Goal: Task Accomplishment & Management: Manage account settings

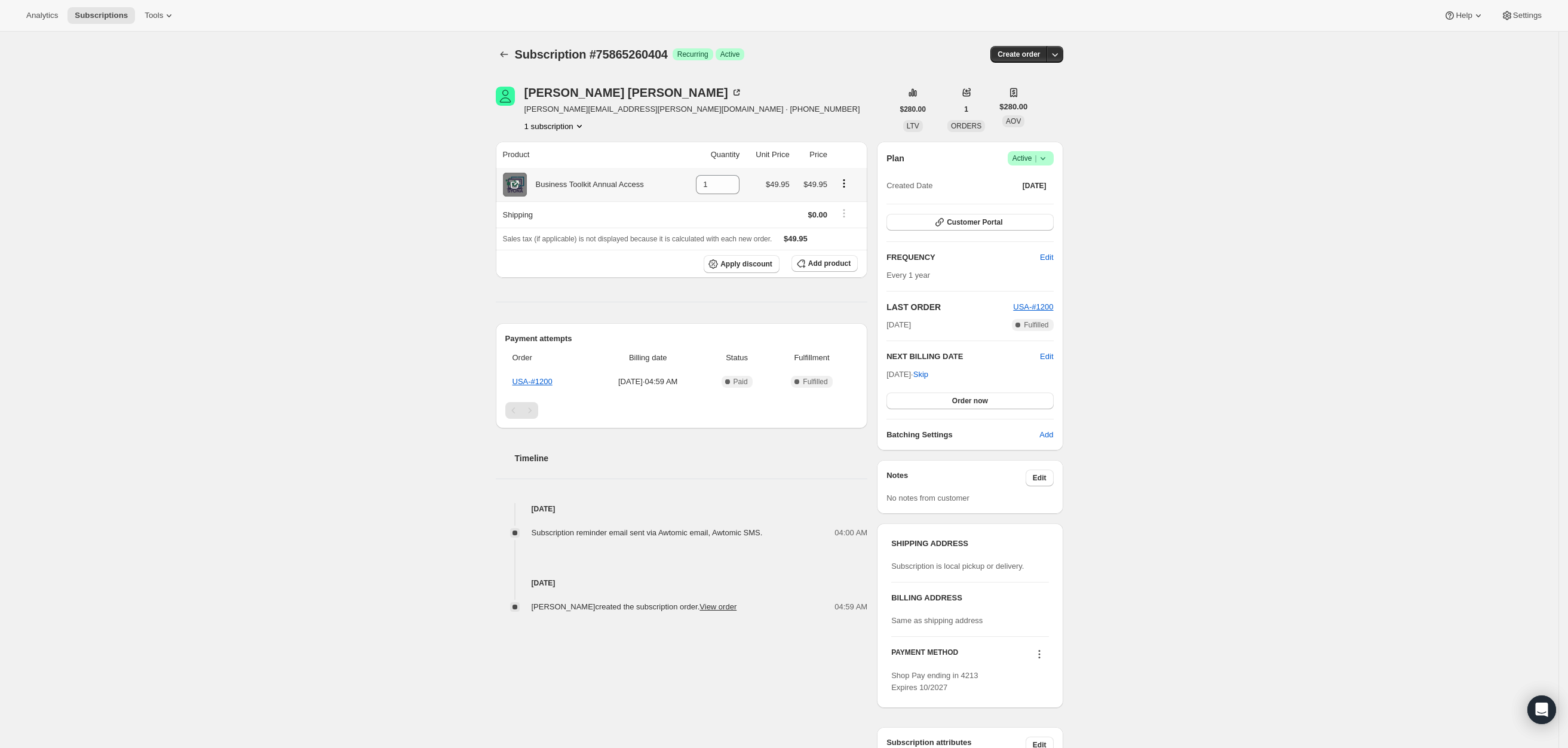
click at [513, 187] on icon at bounding box center [515, 185] width 12 height 12
click at [1049, 161] on icon at bounding box center [1043, 158] width 12 height 12
click at [1039, 176] on span "Pause subscription" at bounding box center [1035, 182] width 68 height 12
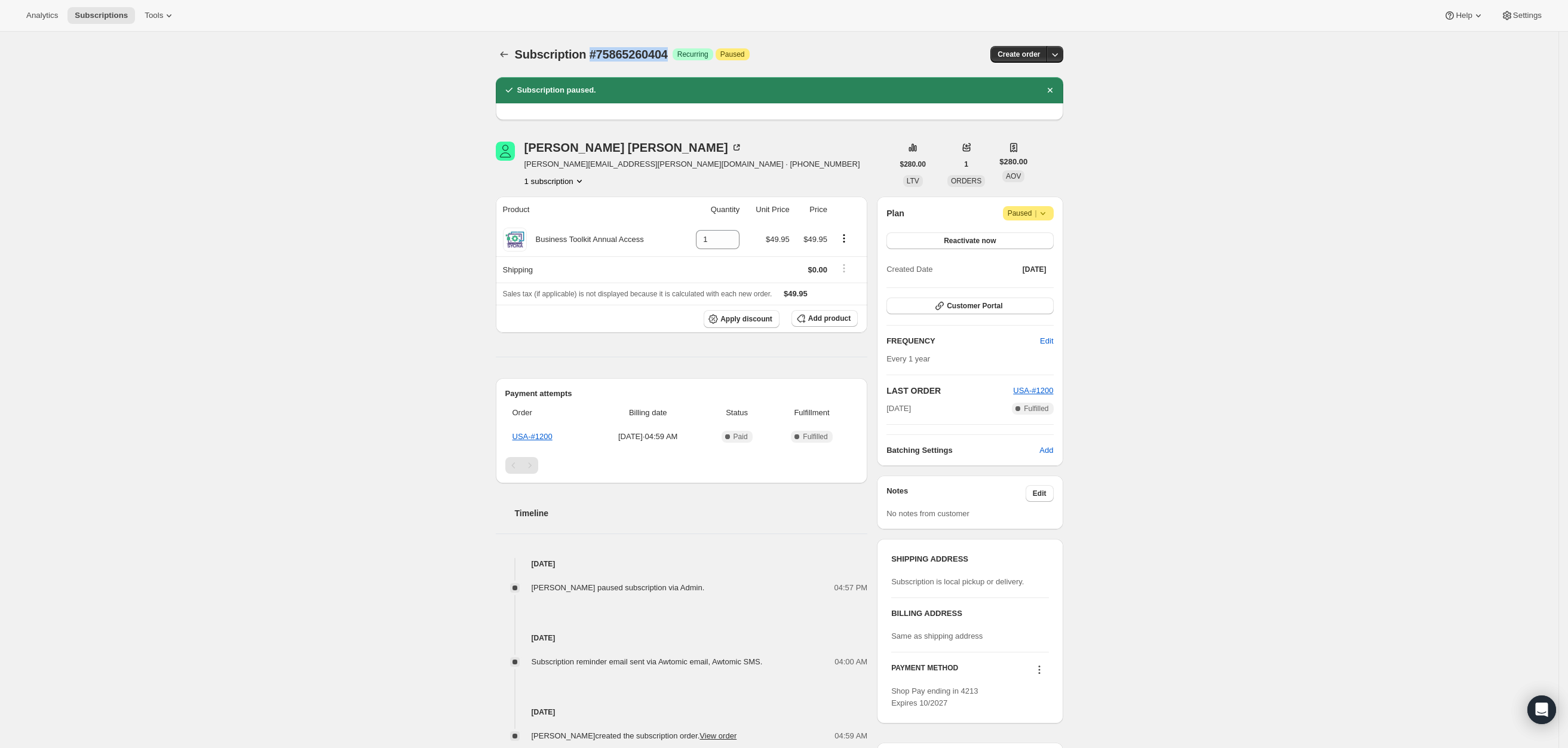
drag, startPoint x: 672, startPoint y: 52, endPoint x: 592, endPoint y: 57, distance: 80.2
click at [592, 57] on span "Subscription #75865260404" at bounding box center [591, 54] width 153 height 13
copy span "#75865260404"
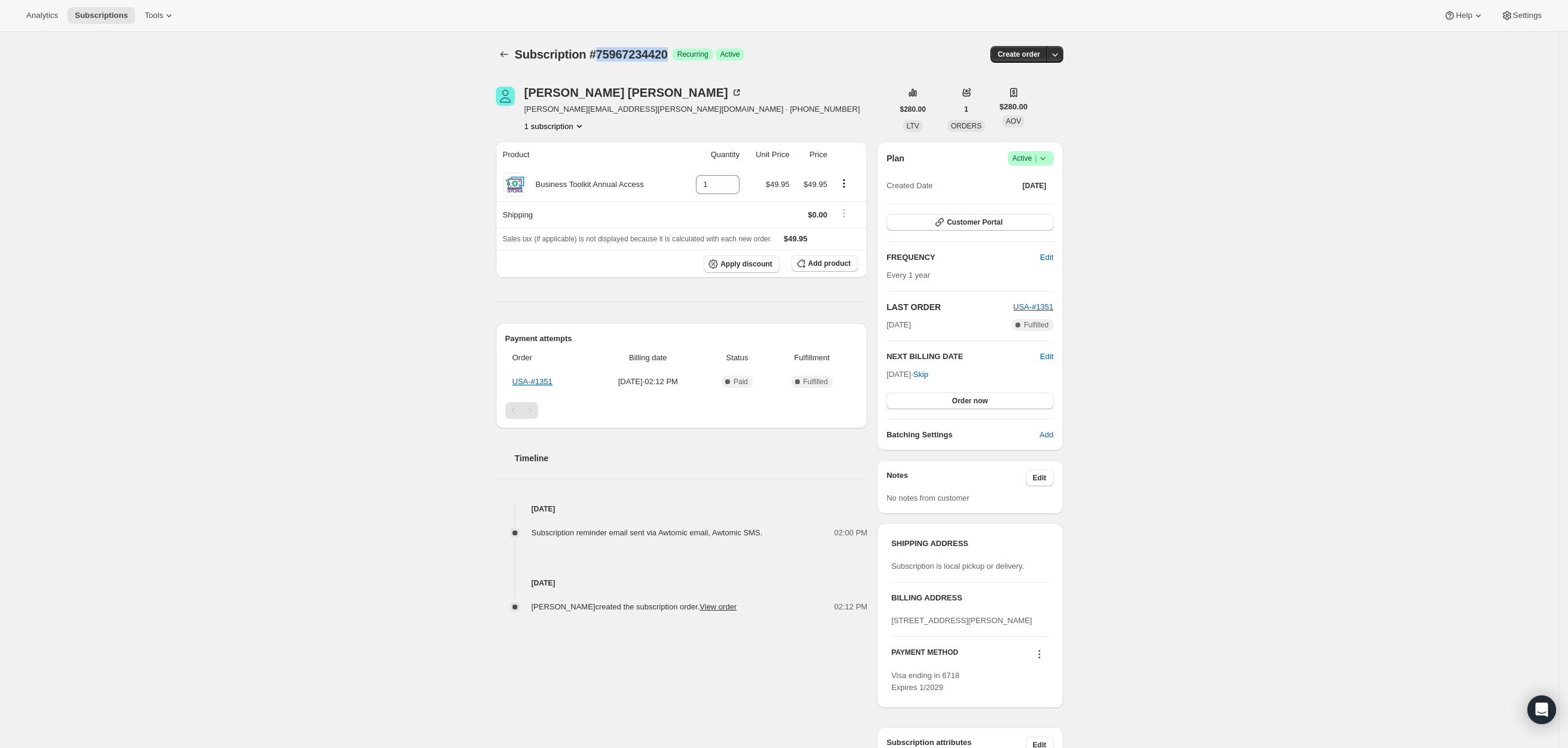
drag, startPoint x: 673, startPoint y: 52, endPoint x: 599, endPoint y: 60, distance: 74.4
click at [599, 60] on div "Subscription #75967234420 Success Recurring Success Active" at bounding box center [688, 54] width 346 height 17
copy span "75967234420"
click at [1049, 154] on icon at bounding box center [1043, 158] width 12 height 12
click at [1023, 206] on span "Cancel subscription" at bounding box center [1035, 202] width 68 height 9
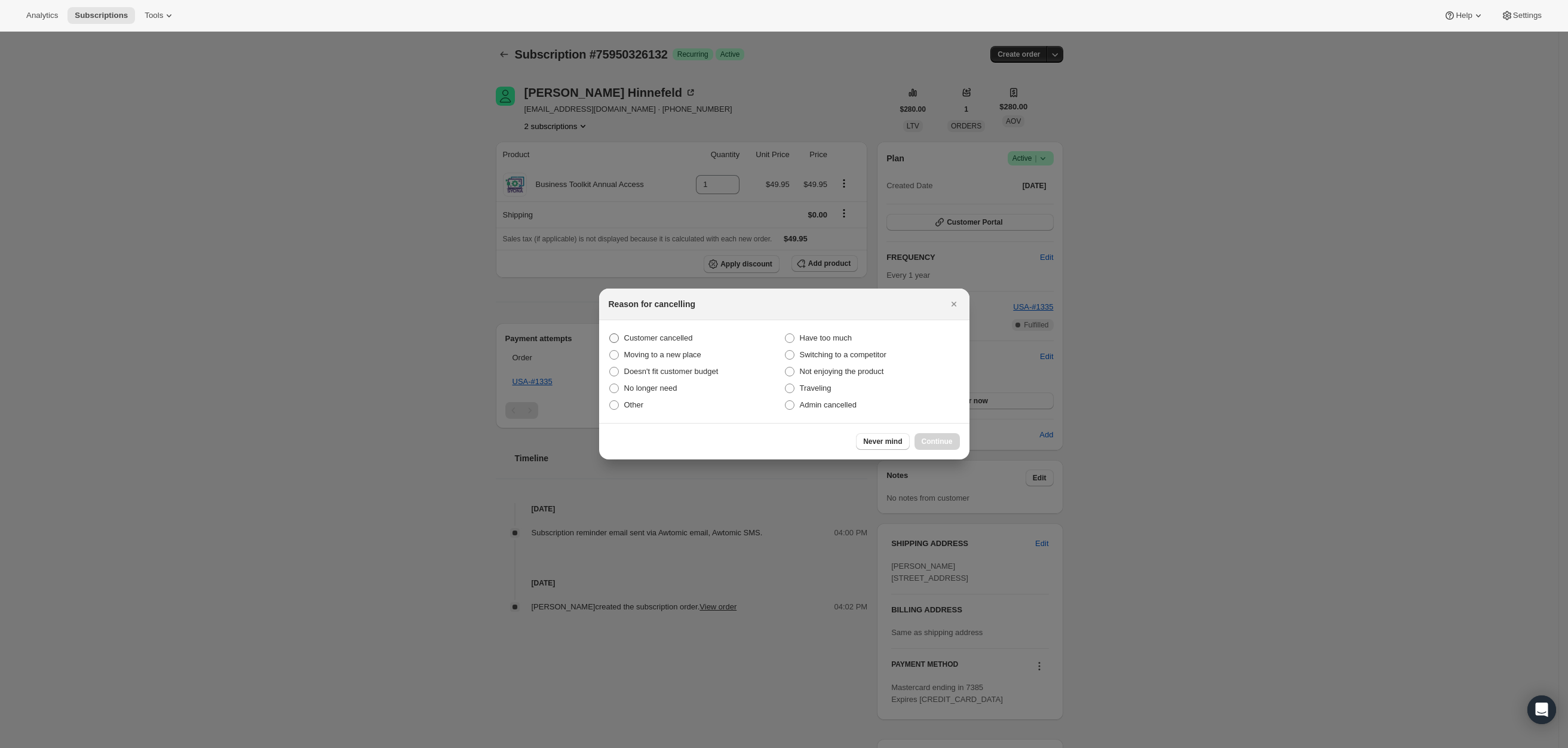
click at [667, 335] on span "Customer cancelled" at bounding box center [658, 337] width 69 height 9
click at [610, 334] on input "Customer cancelled" at bounding box center [609, 333] width 1 height 1
radio input "true"
click at [943, 440] on span "Continue" at bounding box center [937, 441] width 31 height 10
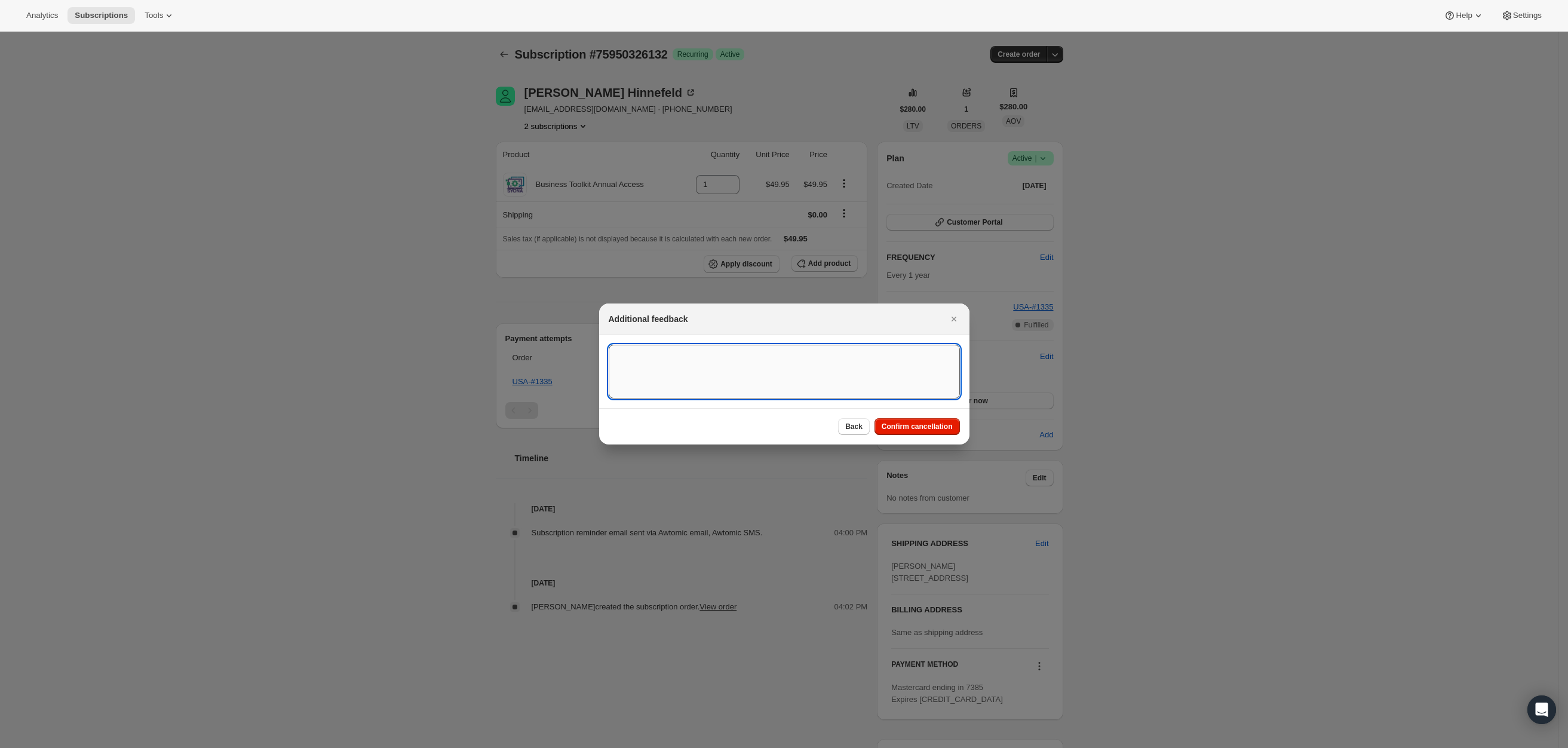
click at [744, 382] on textarea ":rbj:" at bounding box center [785, 372] width 352 height 54
type textarea "A"
paste textarea "https://syona.gorgias.com/app/views/414079/228131877"
type textarea "https://syona.gorgias.com/app/views/414079/228131877- Request to cancel receive…"
click at [934, 420] on button "Confirm cancellation" at bounding box center [917, 426] width 85 height 17
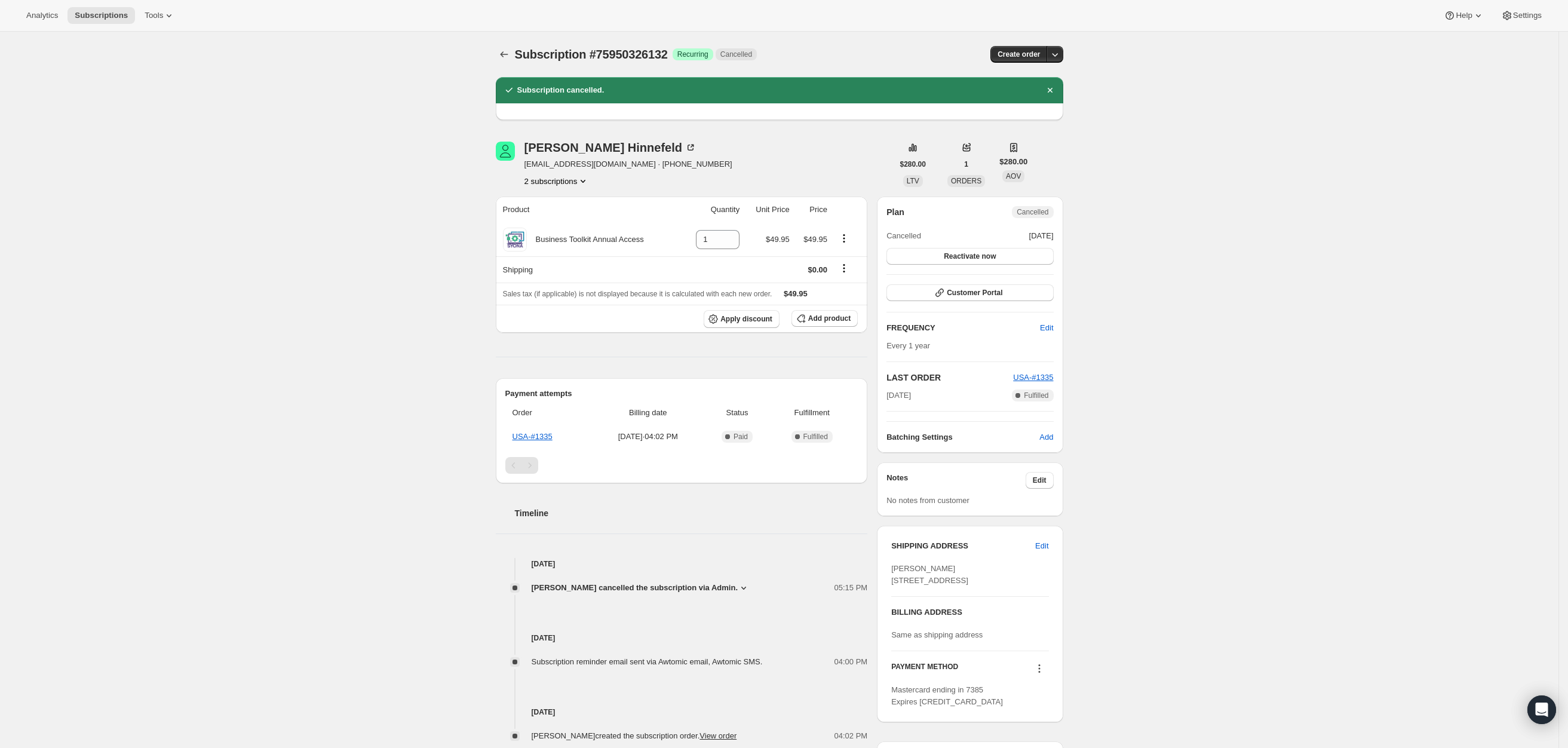
click at [740, 588] on icon at bounding box center [744, 588] width 12 height 12
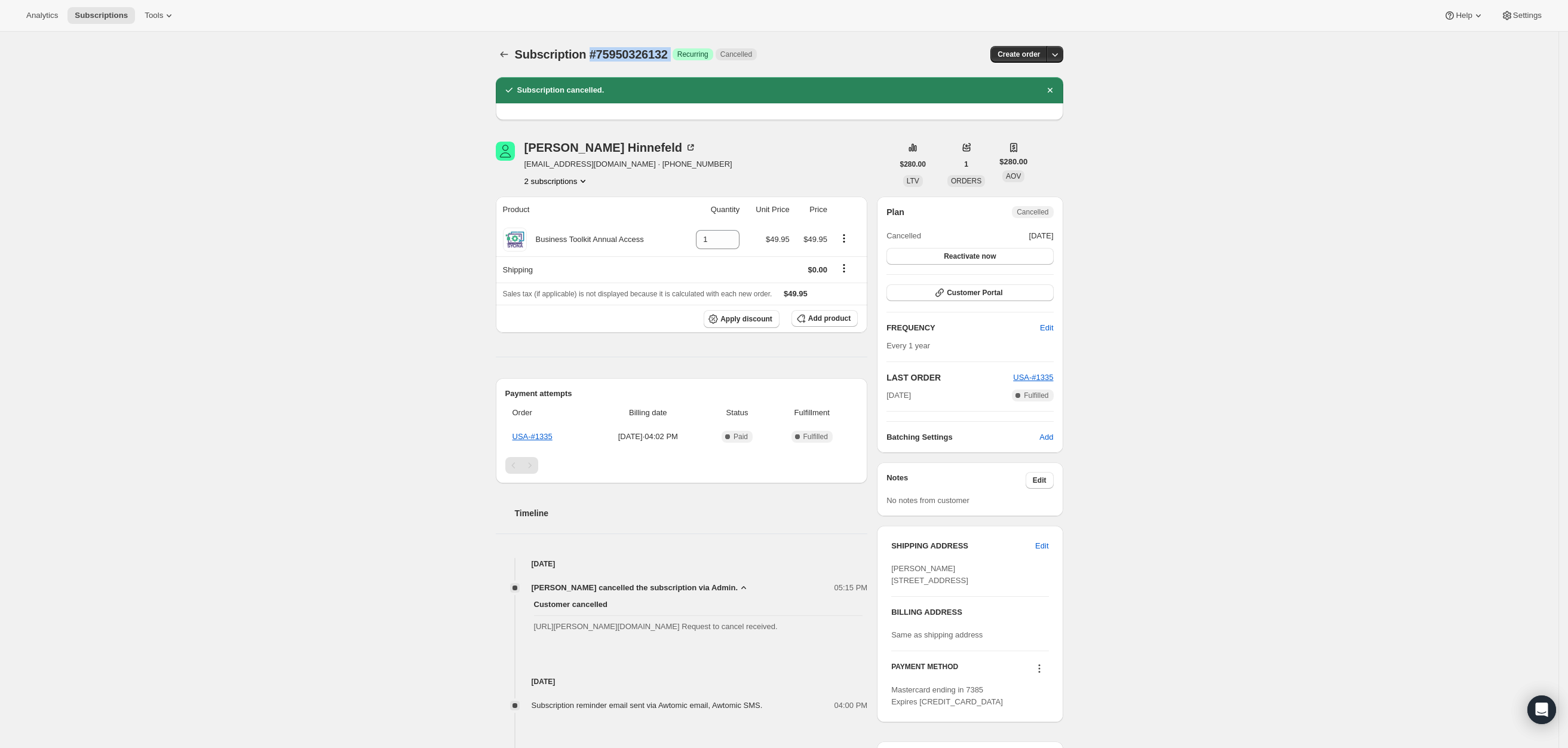
drag, startPoint x: 675, startPoint y: 55, endPoint x: 594, endPoint y: 49, distance: 81.2
click at [594, 49] on div "Subscription #75950326132 Success Recurring Cancelled" at bounding box center [691, 54] width 352 height 17
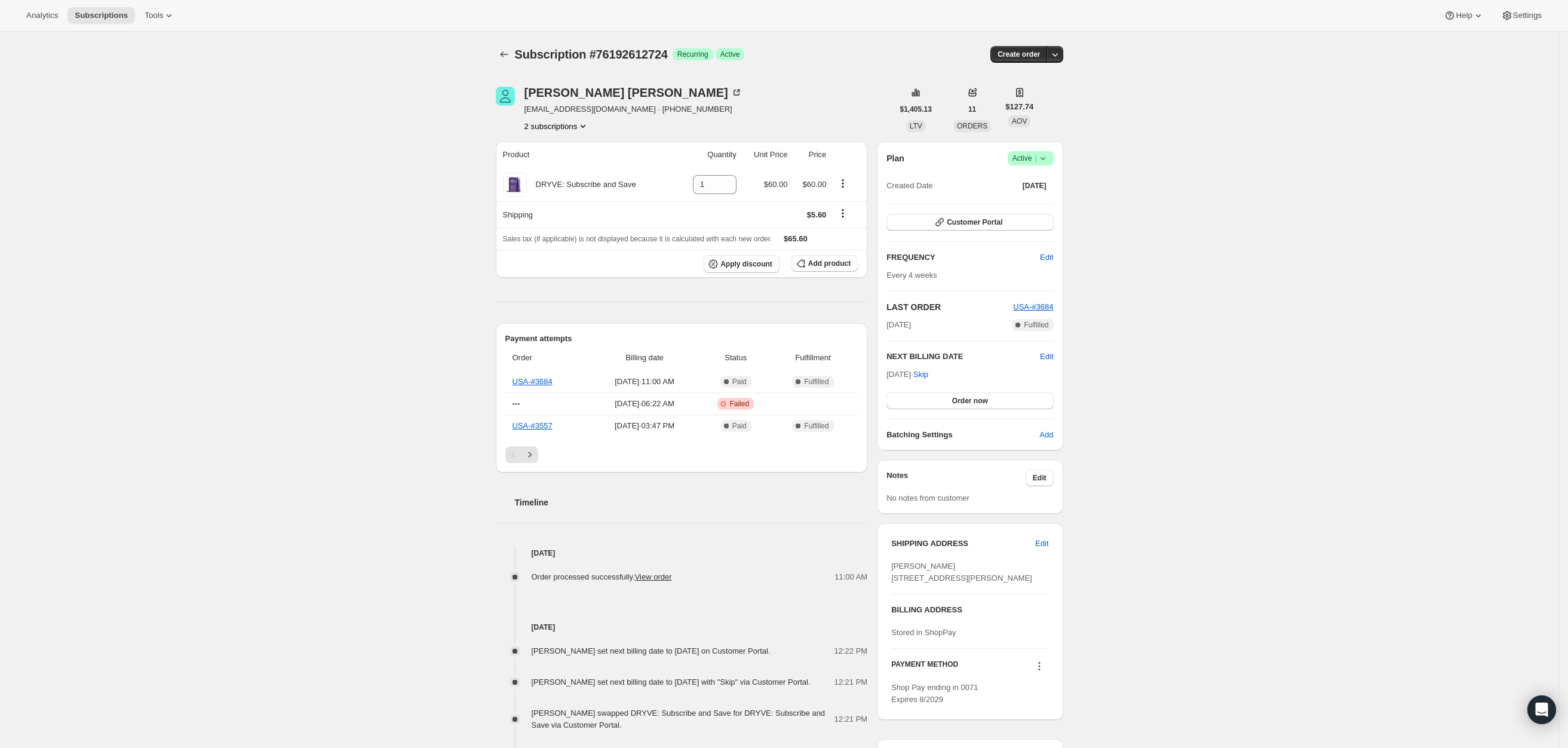
click at [1046, 155] on icon at bounding box center [1043, 158] width 12 height 12
click at [1028, 178] on span "Pause subscription" at bounding box center [1034, 182] width 66 height 9
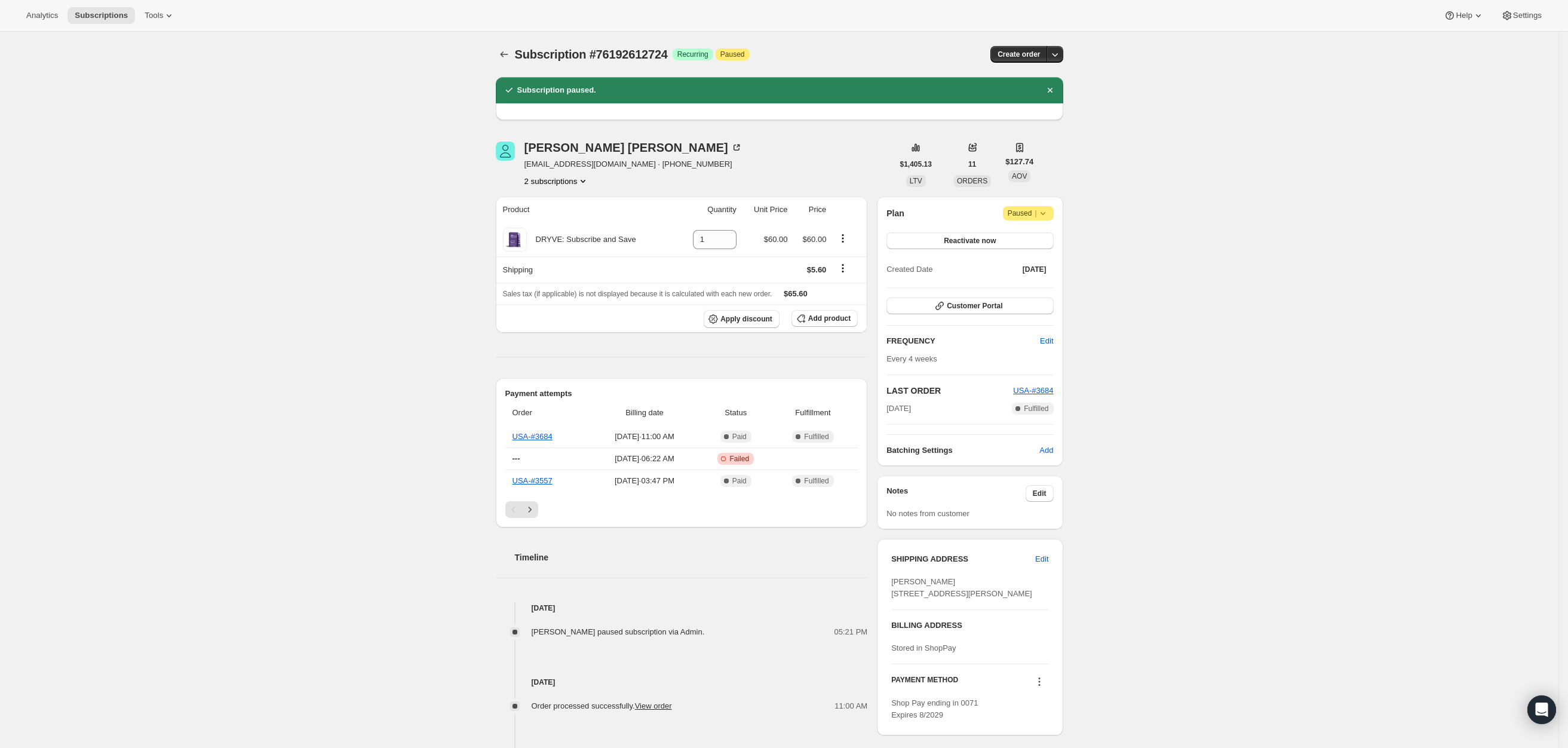
click at [1054, 212] on span "Attention Paused |" at bounding box center [1027, 213] width 51 height 14
click at [1032, 234] on span "Cancel subscription" at bounding box center [1033, 236] width 68 height 9
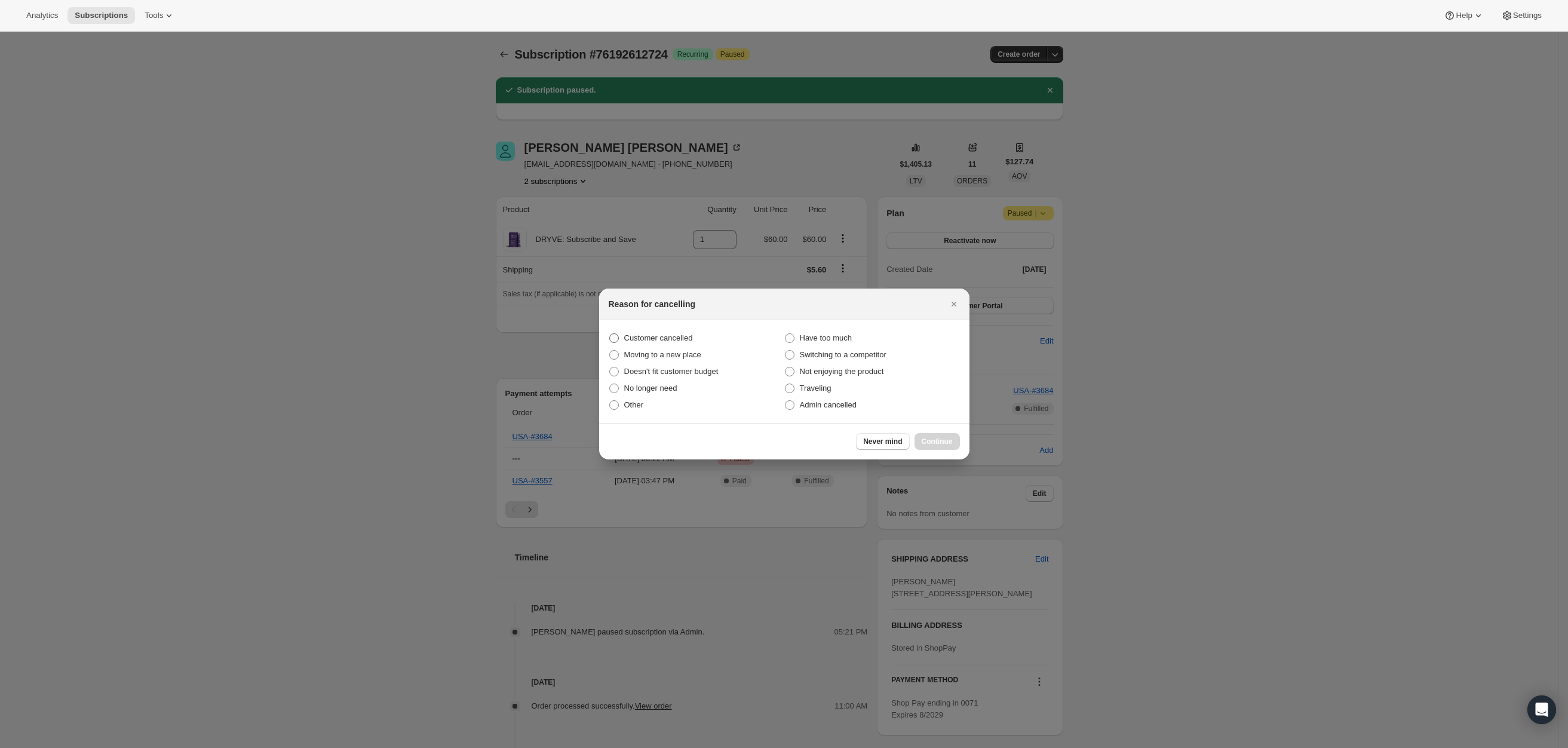
click at [651, 337] on span "Customer cancelled" at bounding box center [658, 337] width 69 height 9
click at [610, 334] on input "Customer cancelled" at bounding box center [609, 333] width 1 height 1
radio input "true"
click at [952, 444] on button "Continue" at bounding box center [937, 441] width 46 height 17
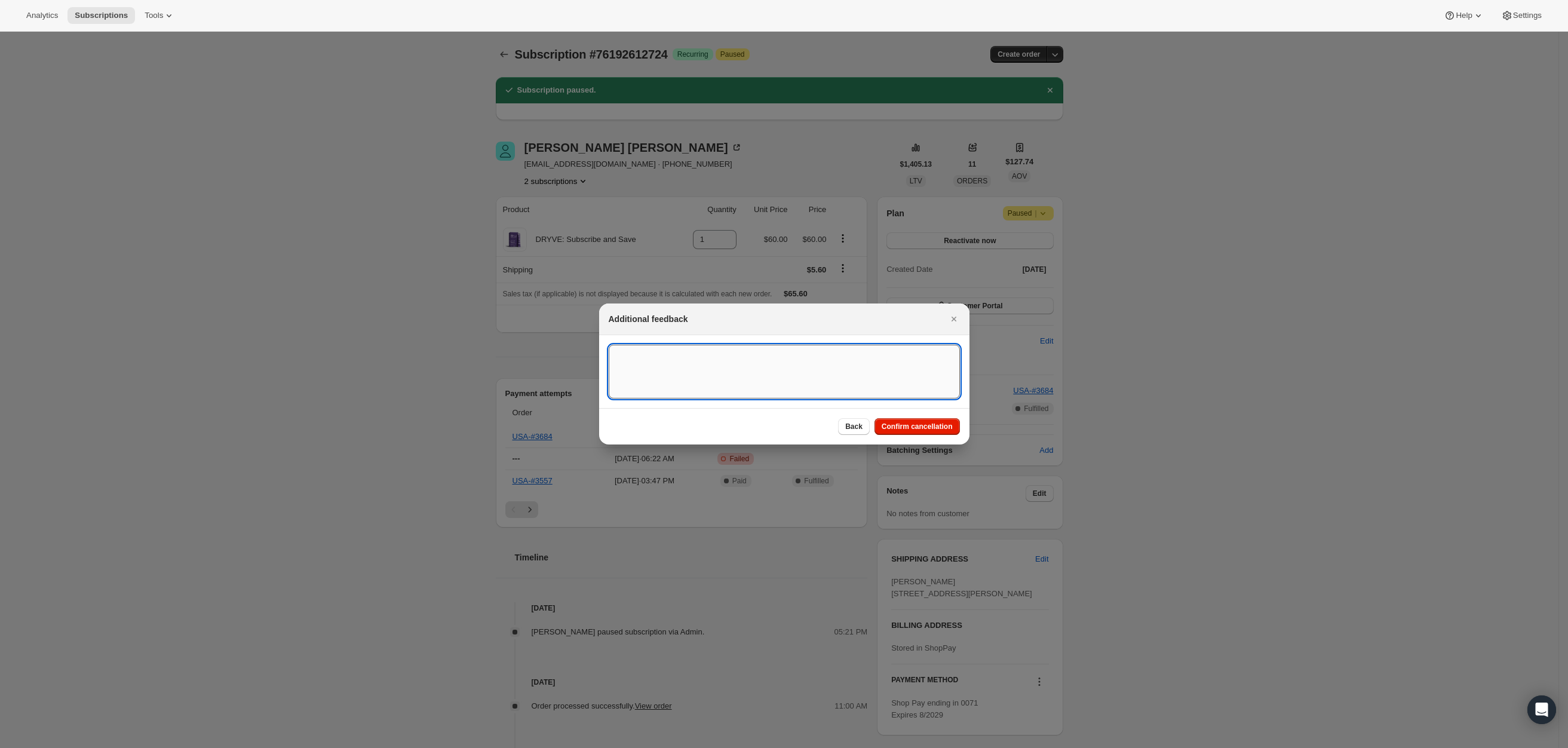
click at [692, 367] on textarea ":rdu:" at bounding box center [785, 372] width 352 height 54
type textarea "C"
type textarea "Affiliate Request to cancel."
click at [927, 430] on span "Confirm cancellation" at bounding box center [917, 426] width 72 height 10
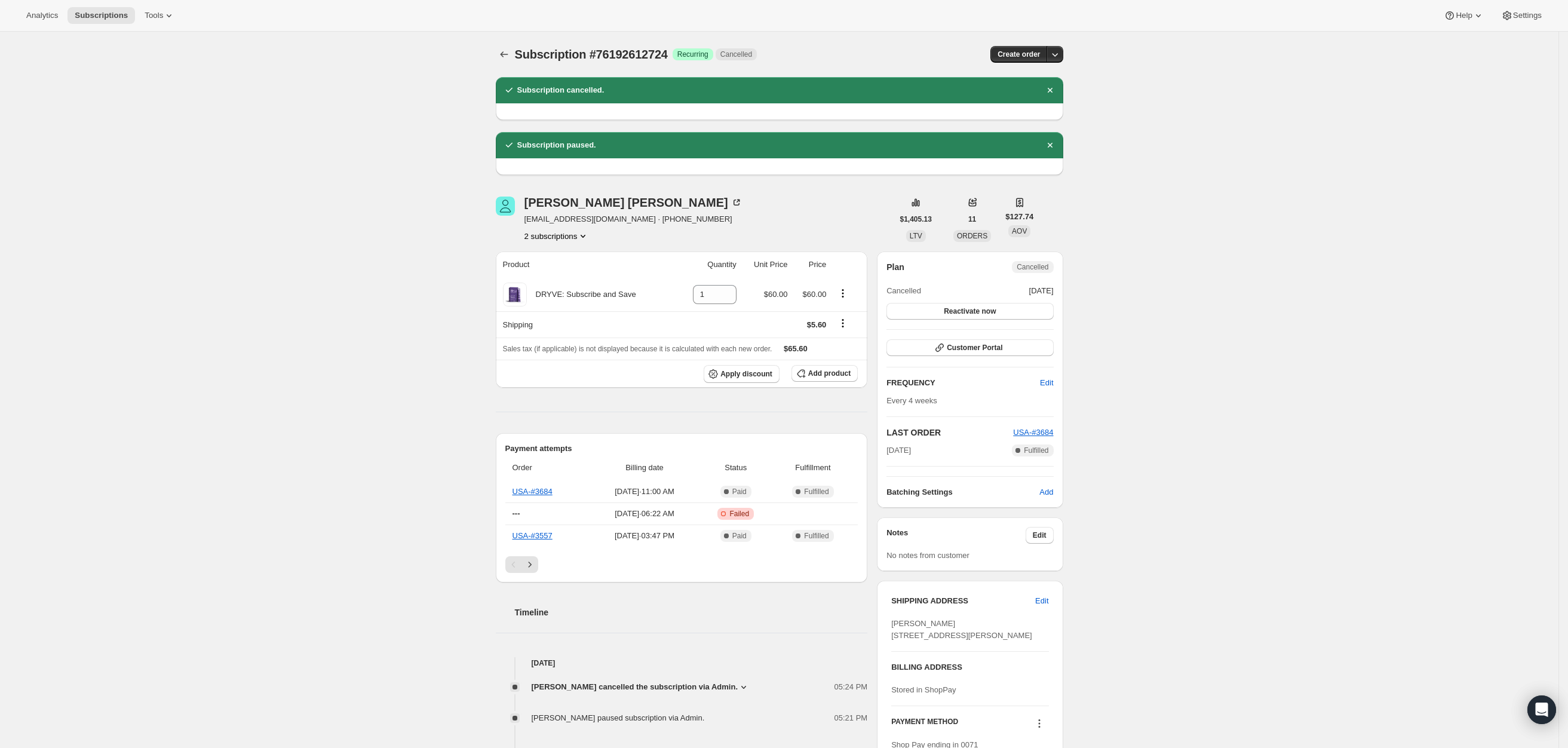
click at [565, 239] on button "2 subscriptions" at bounding box center [557, 235] width 66 height 12
click at [559, 281] on span "76192645492" at bounding box center [545, 278] width 48 height 9
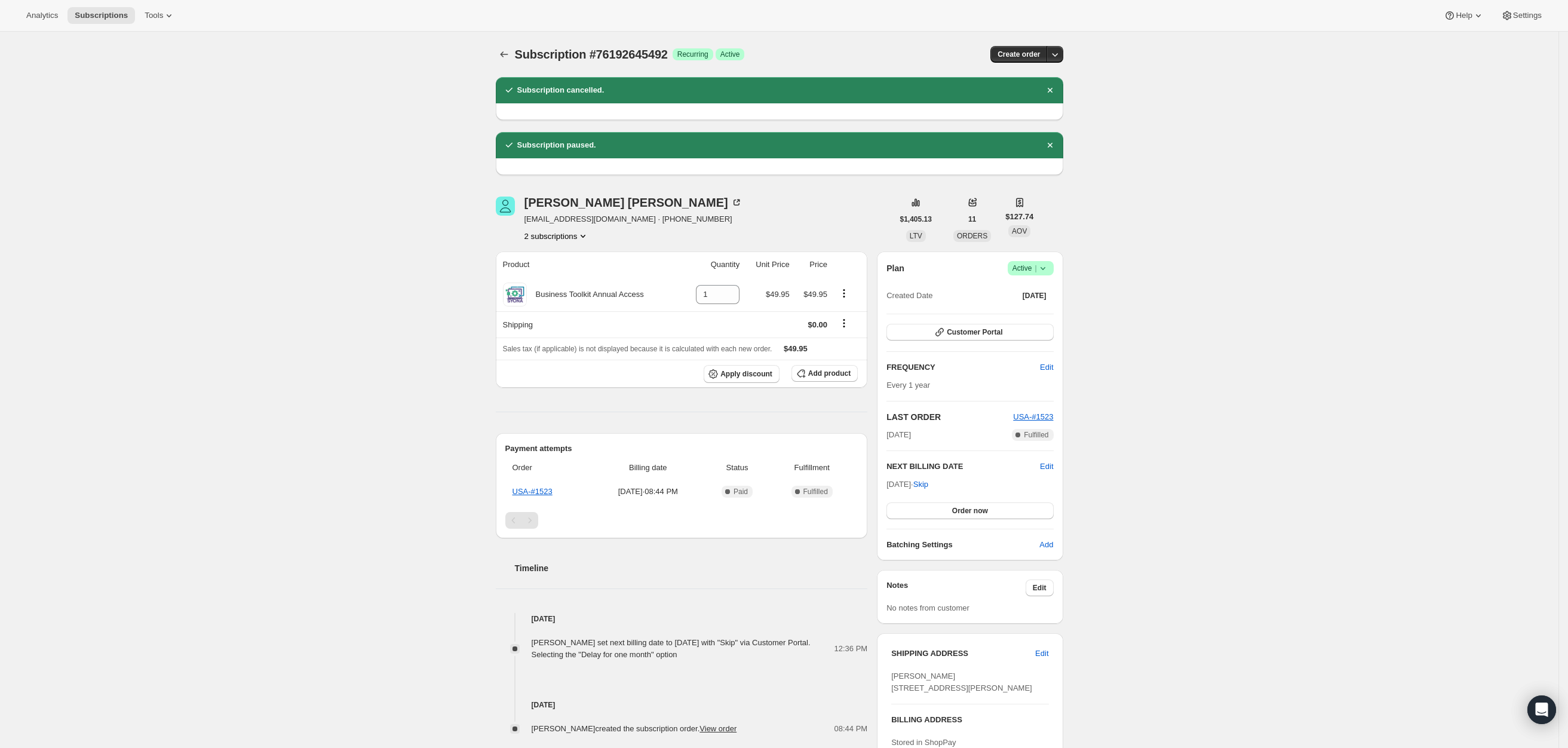
click at [1048, 263] on icon at bounding box center [1043, 268] width 12 height 12
click at [1027, 308] on span "Cancel subscription" at bounding box center [1035, 312] width 68 height 9
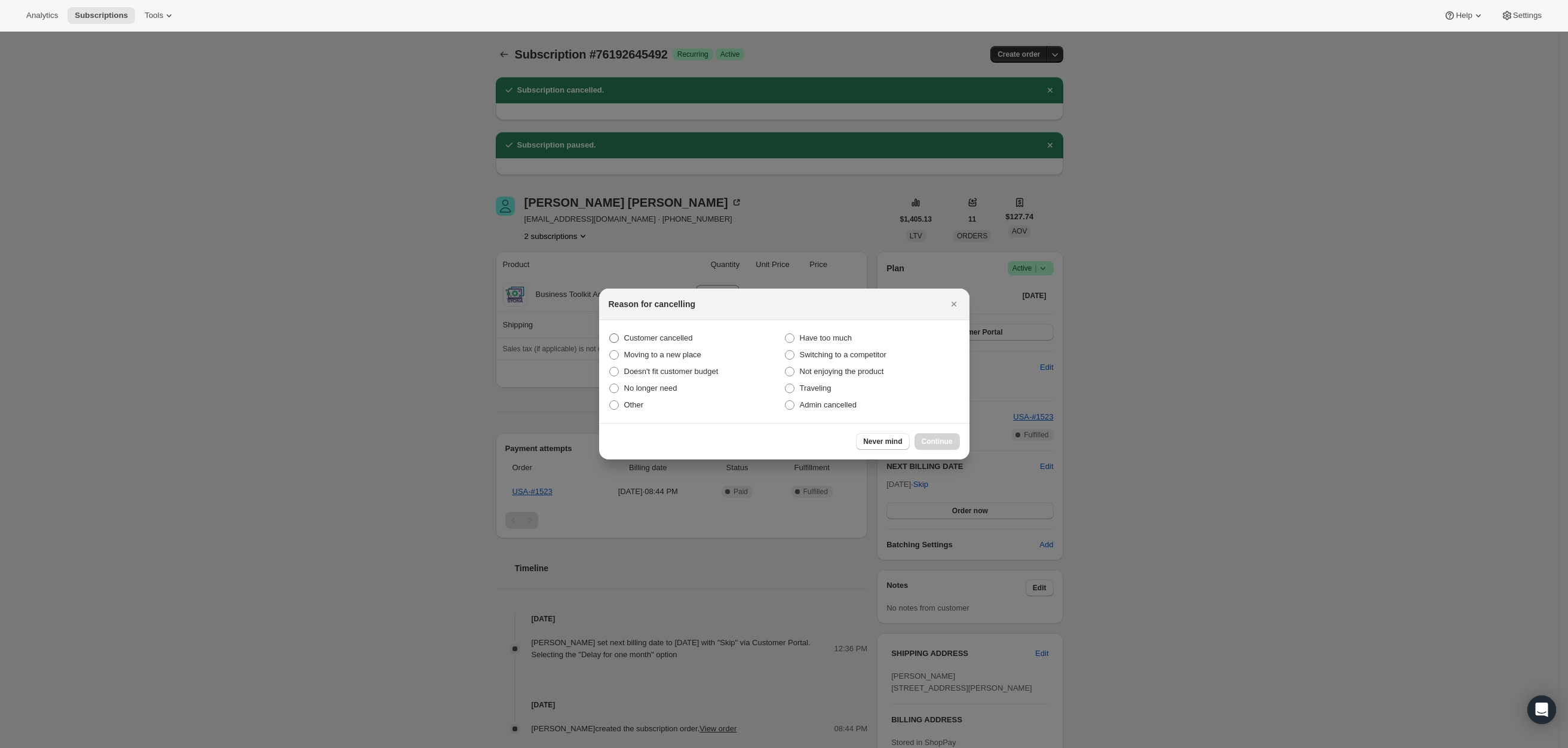
click at [657, 336] on span "Customer cancelled" at bounding box center [658, 337] width 69 height 9
click at [610, 334] on input "Customer cancelled" at bounding box center [609, 333] width 1 height 1
radio input "true"
click at [932, 436] on span "Continue" at bounding box center [937, 441] width 31 height 10
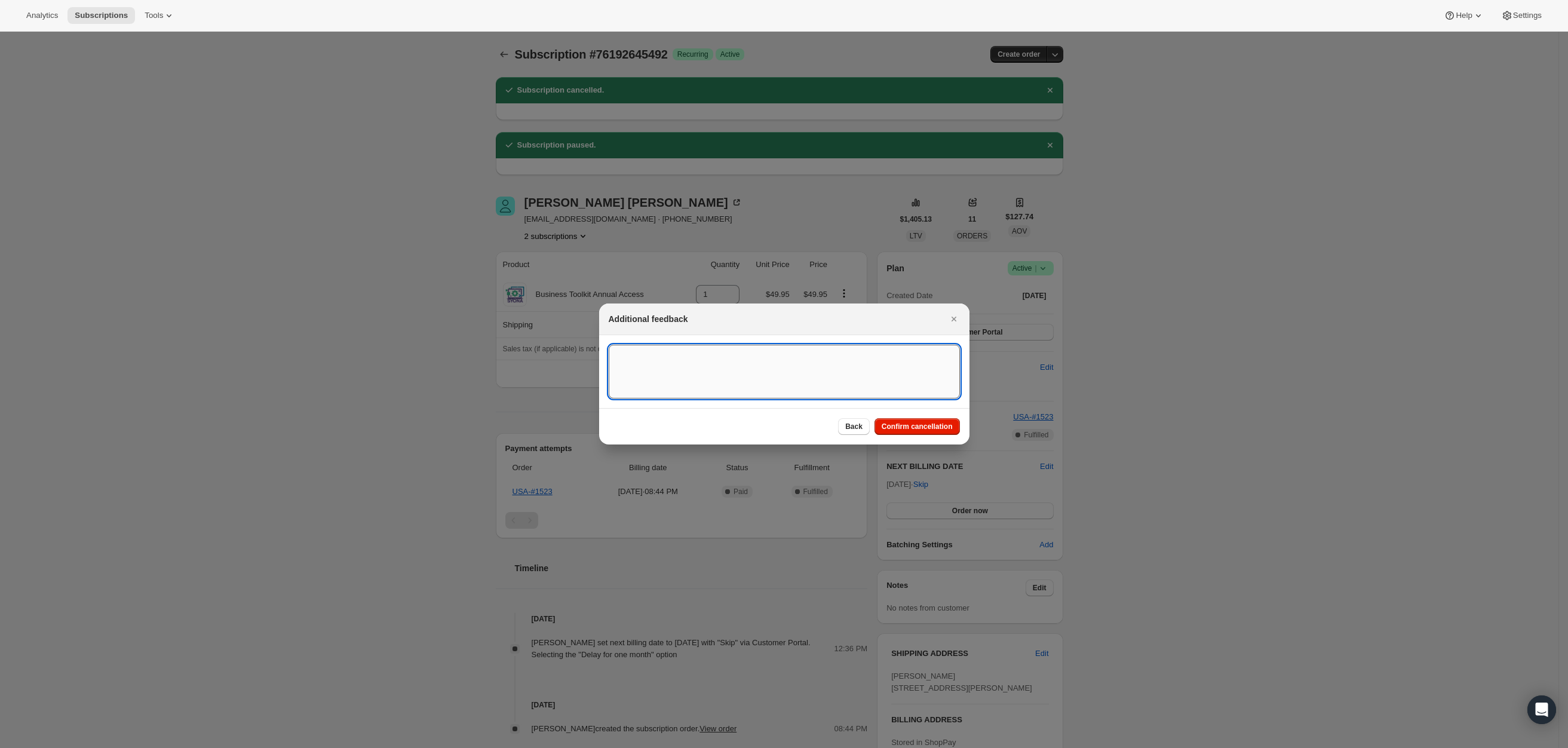
click at [731, 374] on textarea ":rib:" at bounding box center [785, 372] width 352 height 54
type textarea "Affiliate request."
click at [929, 423] on span "Confirm cancellation" at bounding box center [917, 426] width 72 height 10
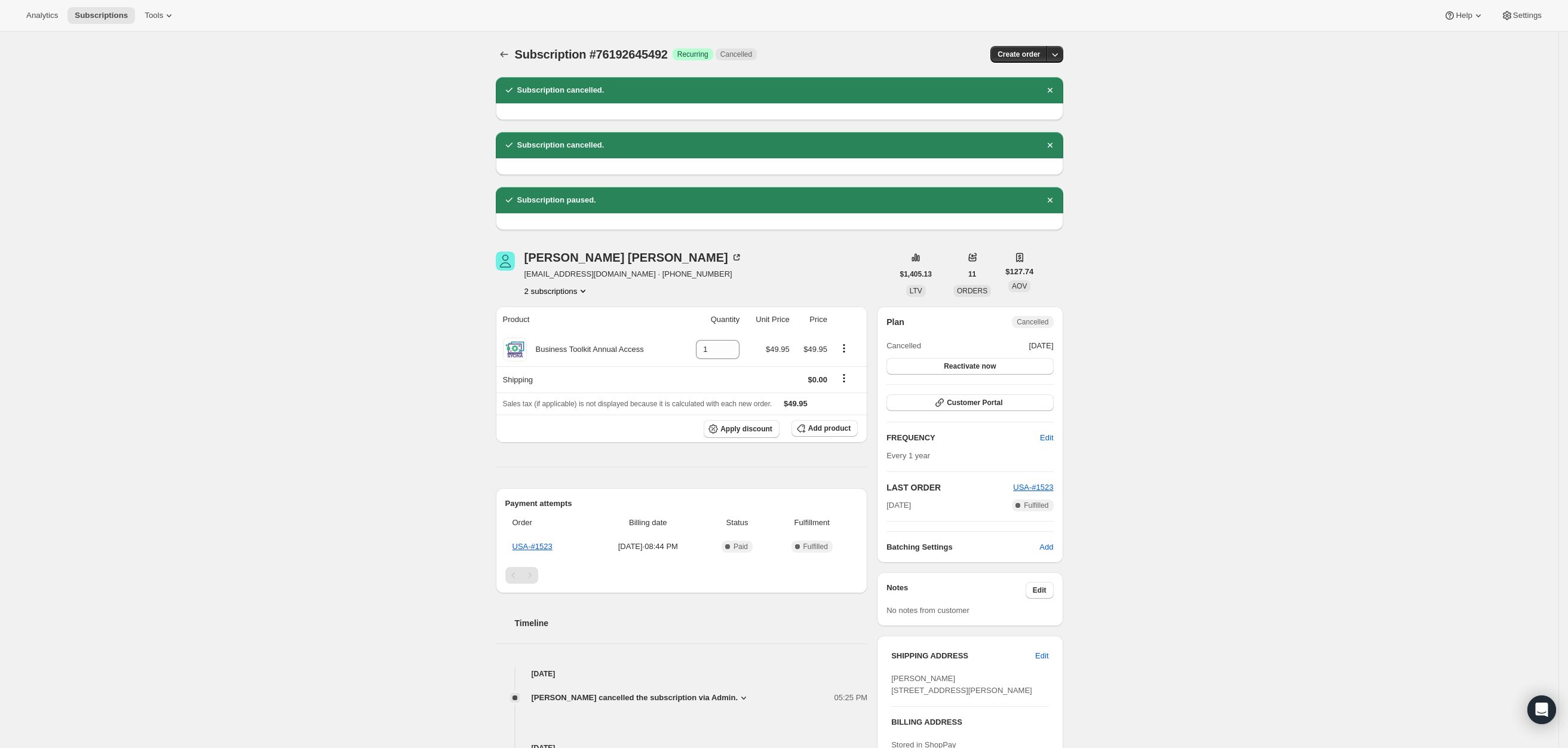
click at [1241, 199] on div "Subscription #76192645492. This page is ready Subscription #76192645492 Success…" at bounding box center [779, 616] width 1559 height 1169
click at [1052, 90] on icon "Dismiss notification" at bounding box center [1049, 89] width 5 height 5
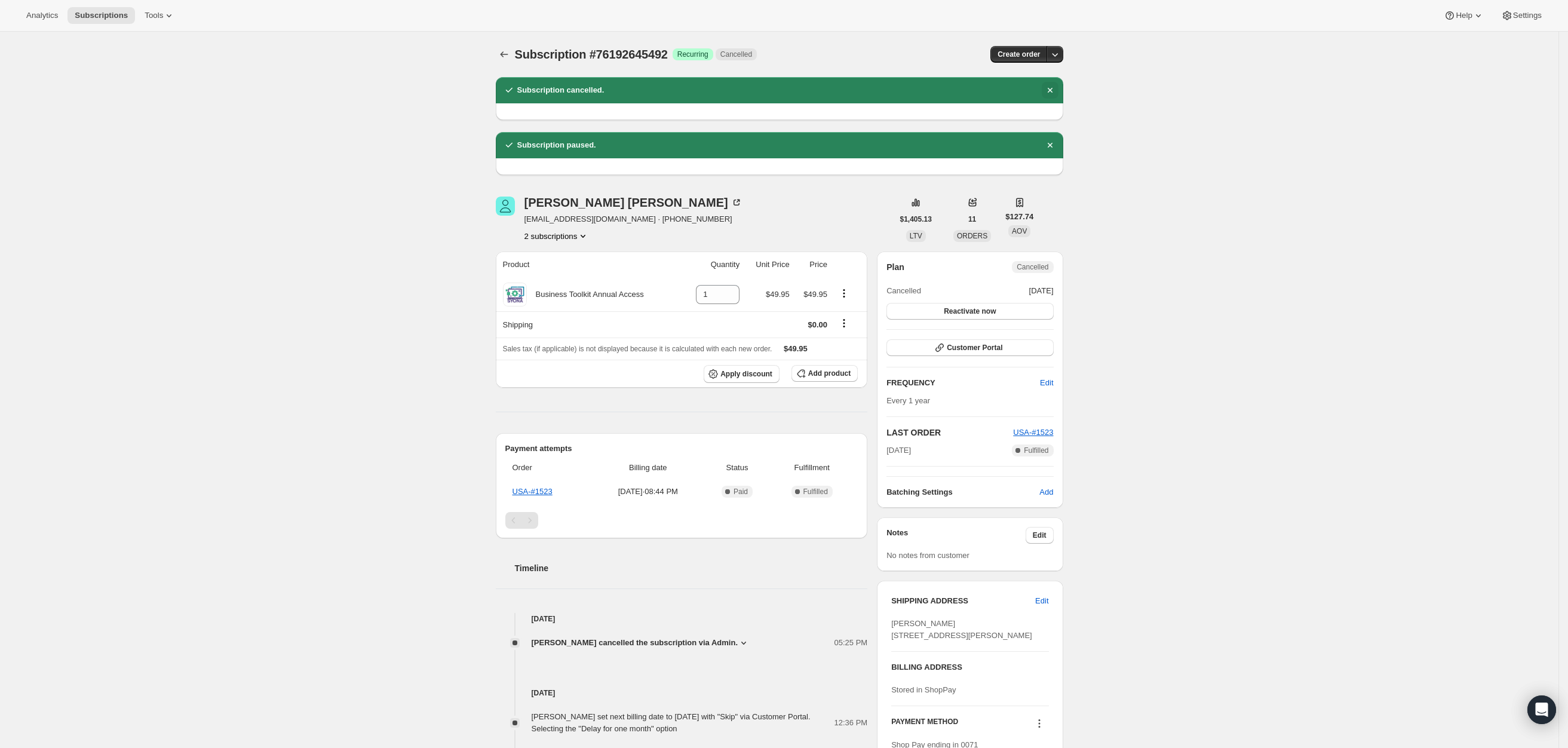
click at [1056, 90] on icon "Dismiss notification" at bounding box center [1050, 90] width 12 height 12
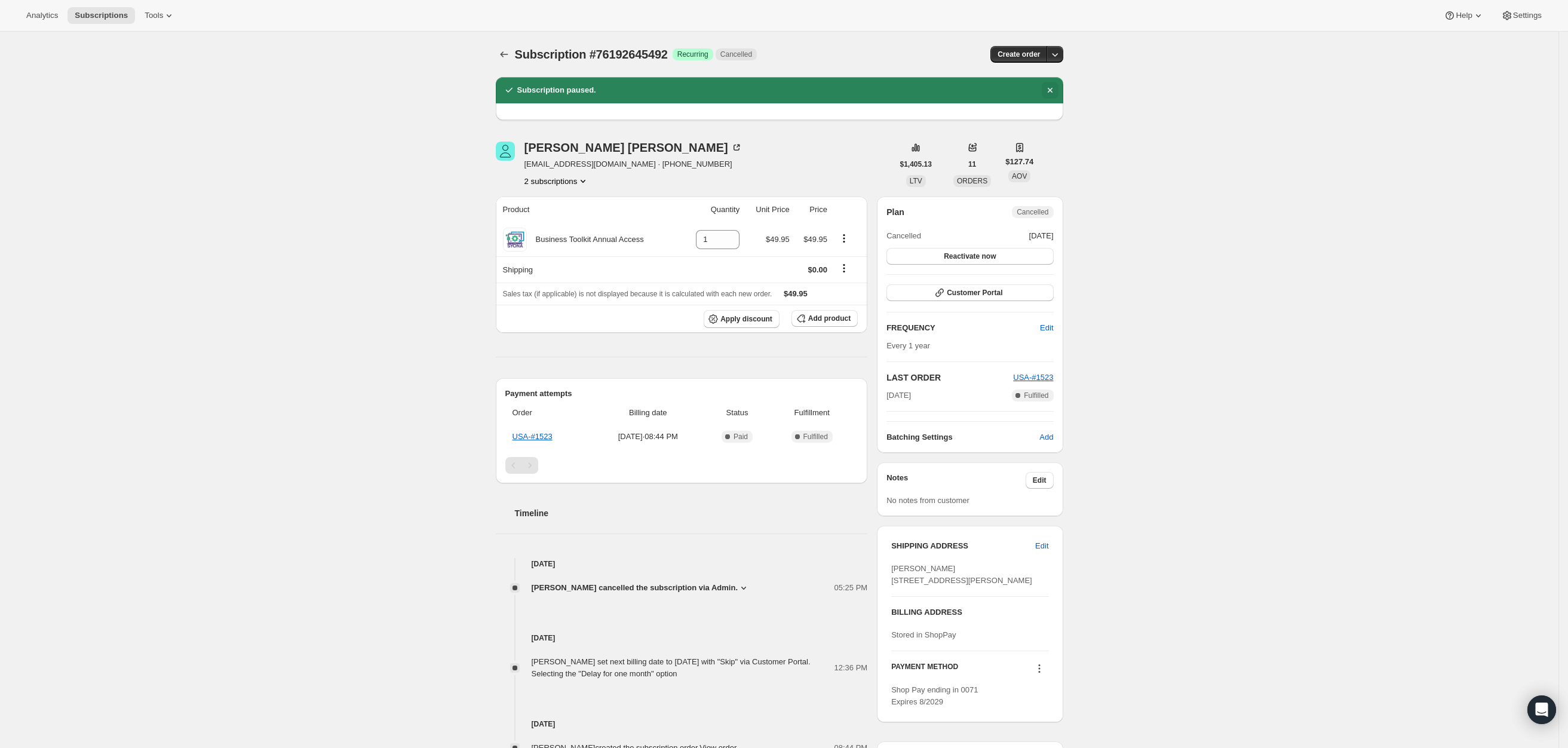
click at [1056, 90] on icon "Dismiss notification" at bounding box center [1050, 90] width 12 height 12
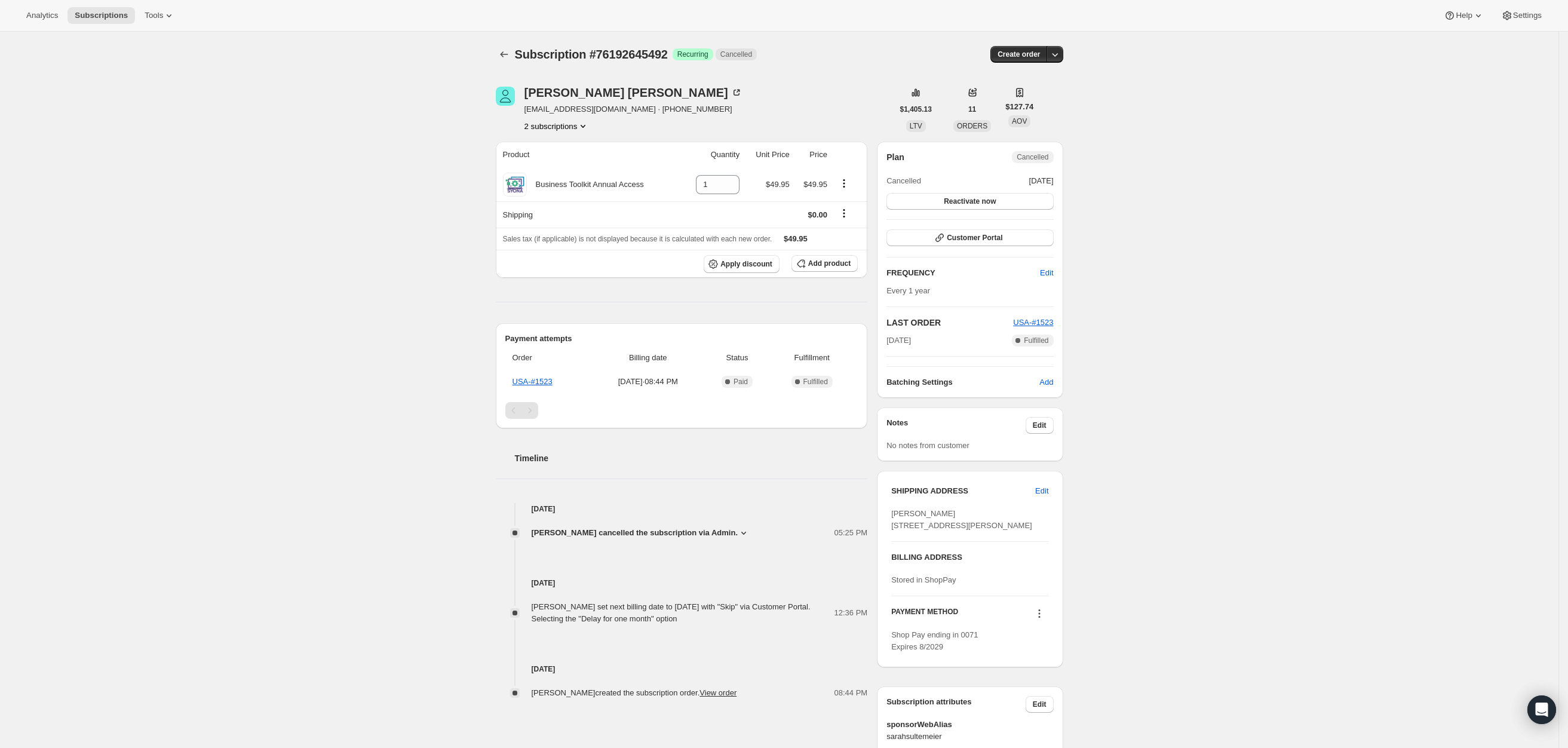
click at [1248, 246] on div "Subscription #76192645492. This page is ready Subscription #76192645492 Success…" at bounding box center [779, 533] width 1559 height 1004
